Goal: Check status: Check status

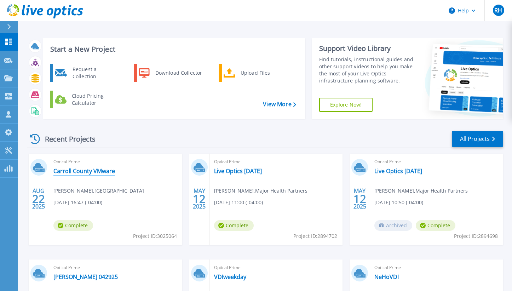
click at [103, 174] on link "Carroll County VMware" at bounding box center [84, 170] width 62 height 7
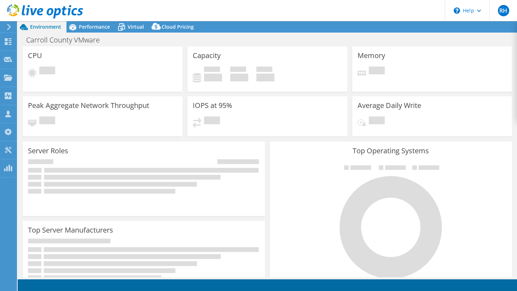
select select "USD"
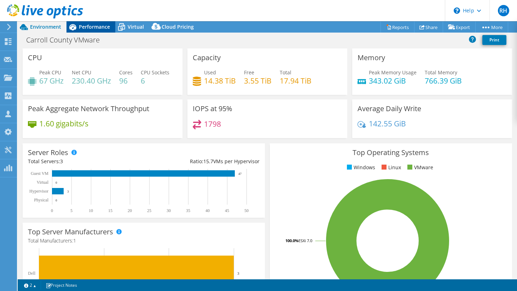
click at [97, 29] on span "Performance" at bounding box center [94, 26] width 31 height 7
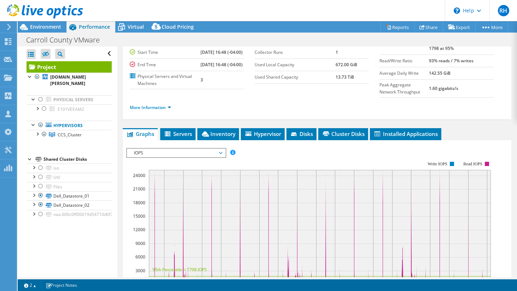
click at [122, 154] on div "Project Details Prepared for: Zach Morris-Dean, [EMAIL_ADDRESS][PERSON_NAME][PE…" at bounding box center [316, 213] width 399 height 450
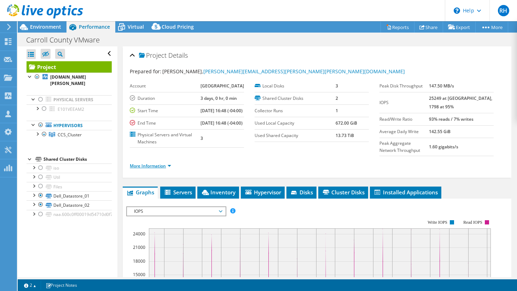
click at [144, 169] on link "More Information" at bounding box center [150, 166] width 41 height 6
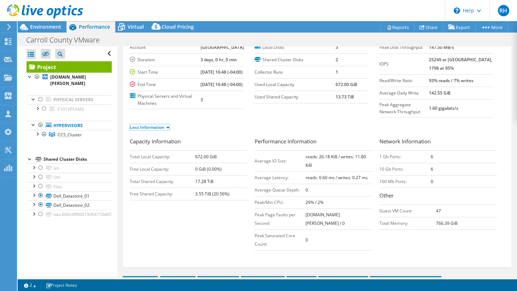
scroll to position [29, 0]
